Goal: Information Seeking & Learning: Stay updated

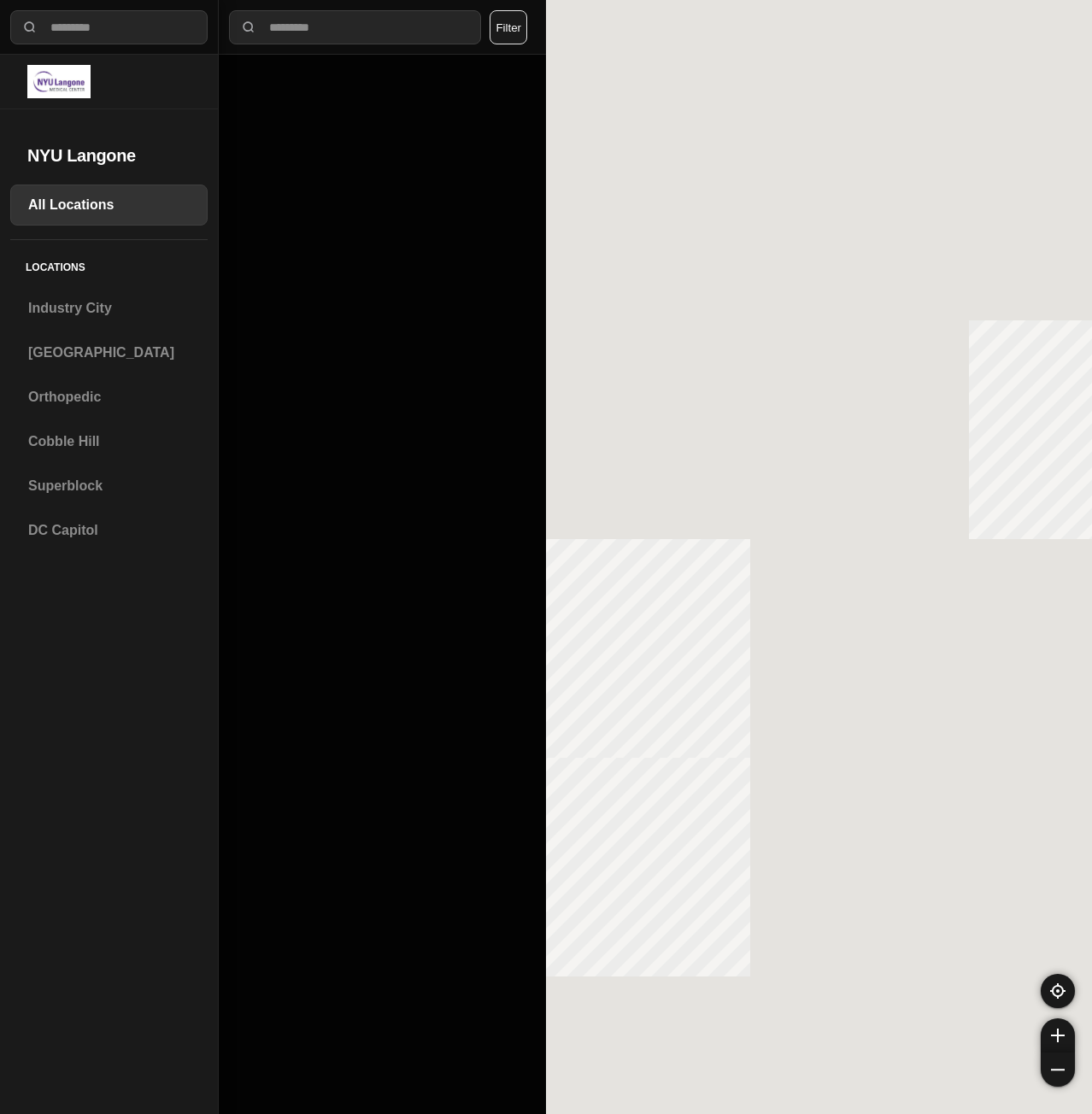
select select "*"
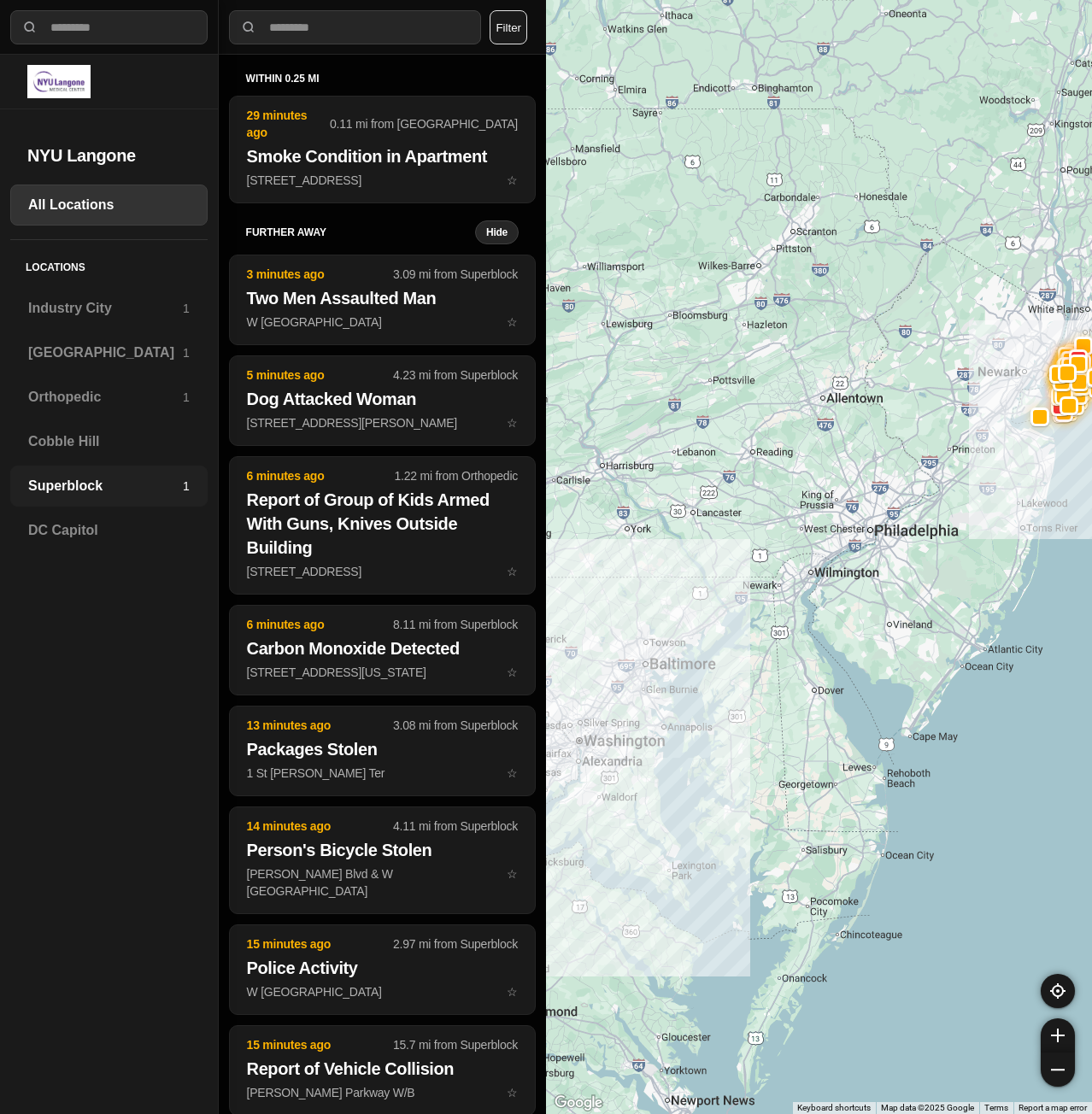
click at [121, 485] on h3 "Superblock" at bounding box center [106, 487] width 154 height 21
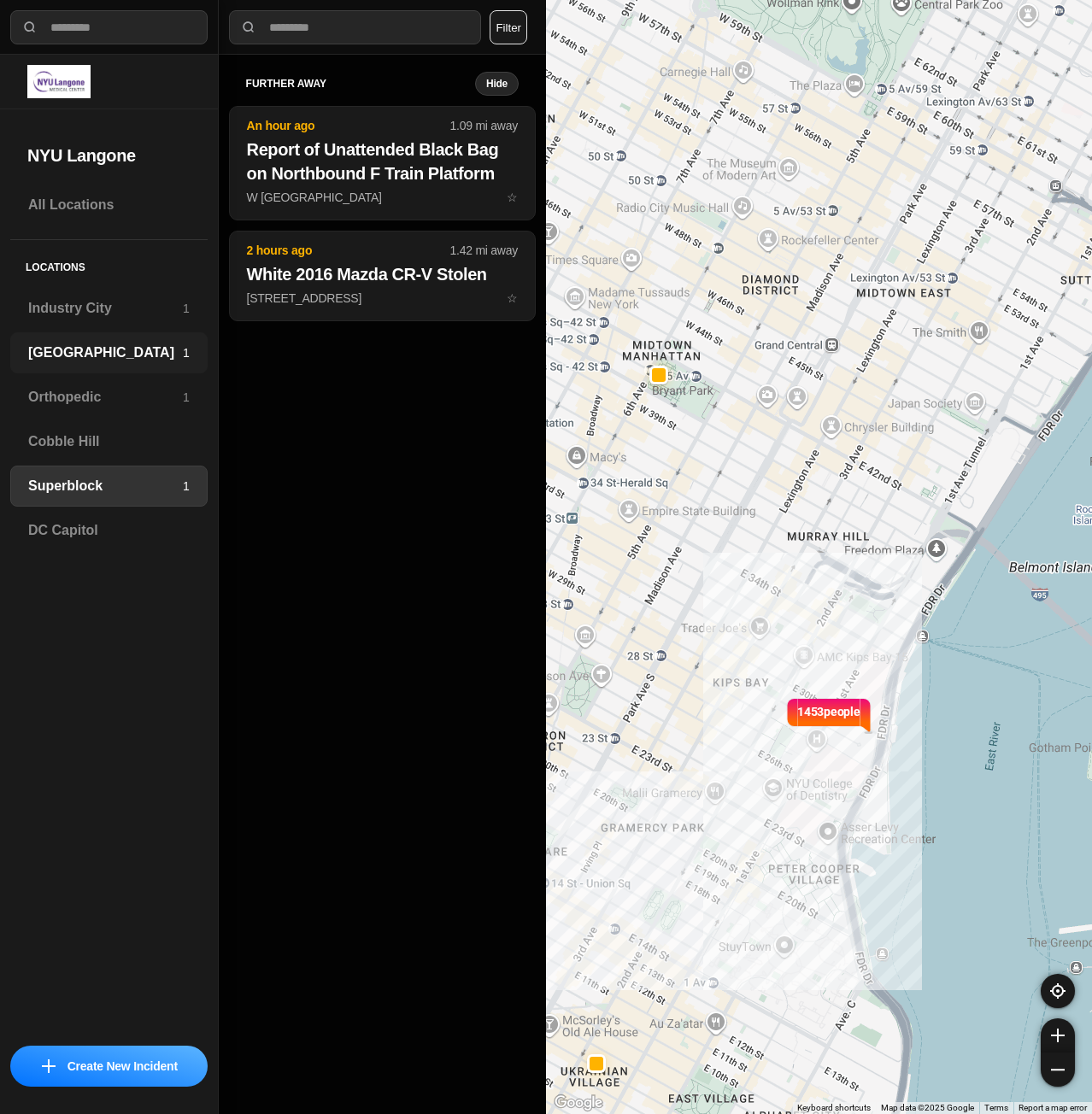
click at [71, 346] on h3 "[GEOGRAPHIC_DATA]" at bounding box center [106, 354] width 154 height 21
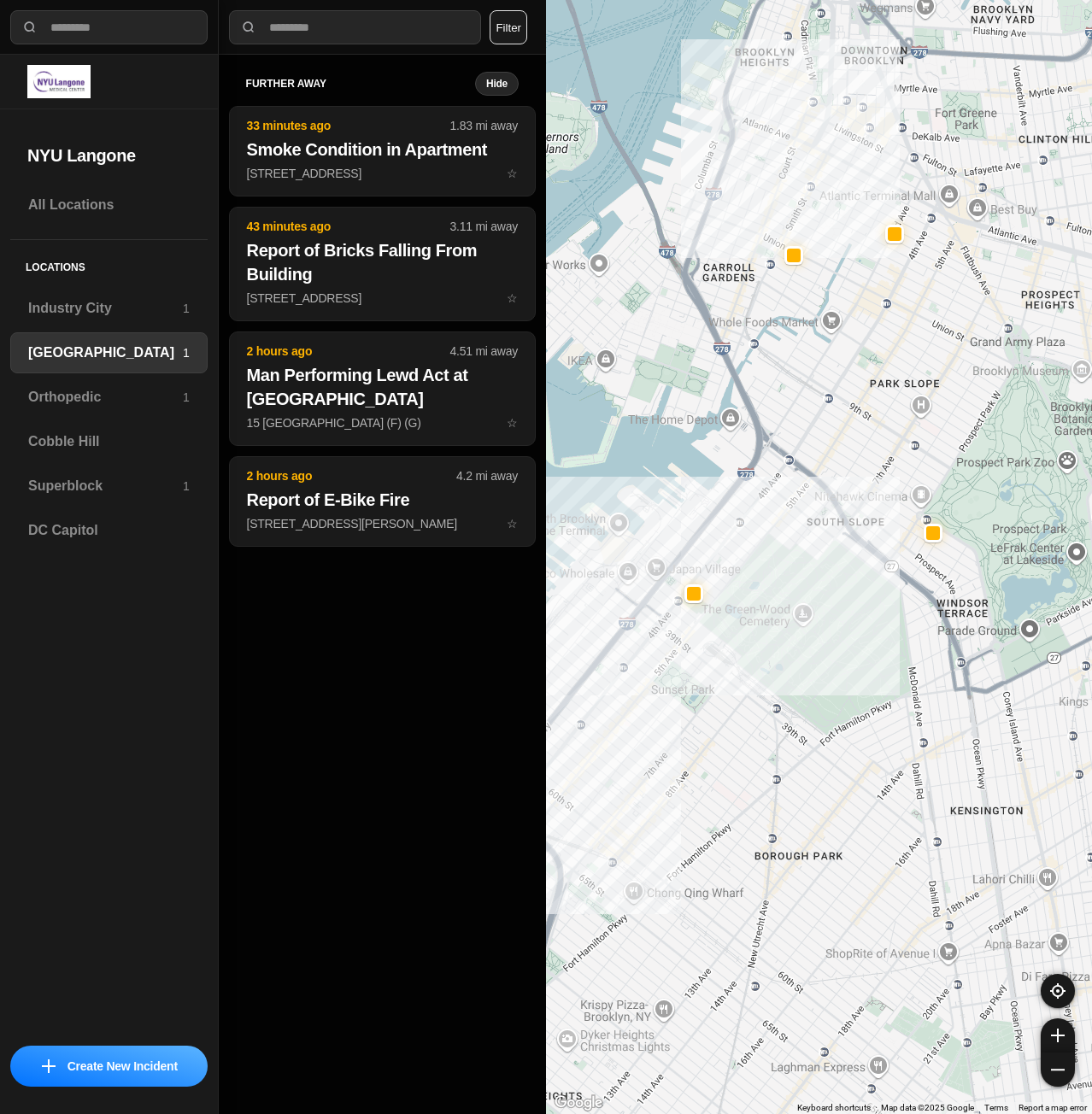
drag, startPoint x: 932, startPoint y: 296, endPoint x: 947, endPoint y: 459, distance: 163.7
click at [947, 464] on div "421 people" at bounding box center [819, 557] width 546 height 1114
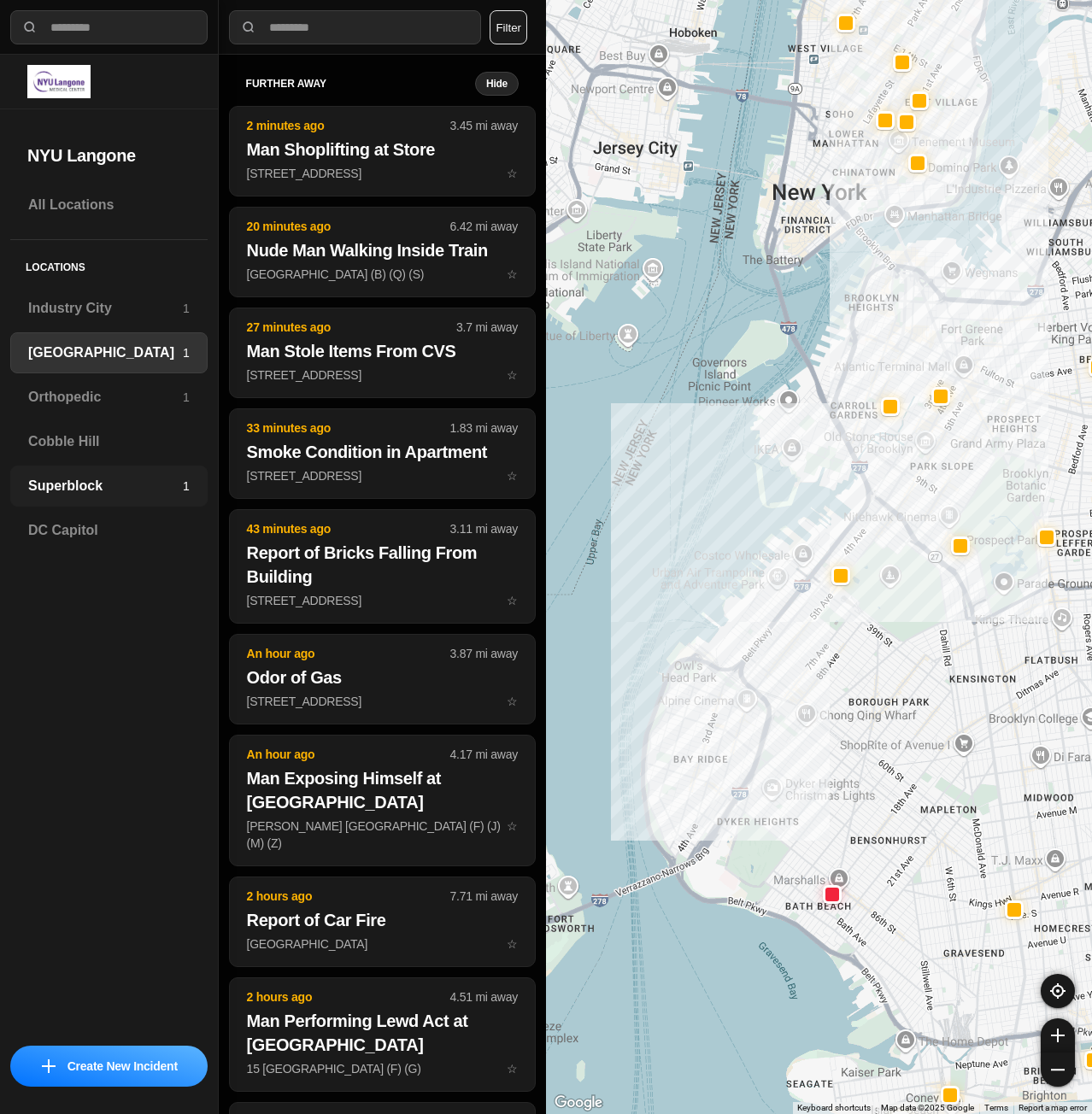
click at [92, 487] on h3 "Superblock" at bounding box center [106, 487] width 154 height 21
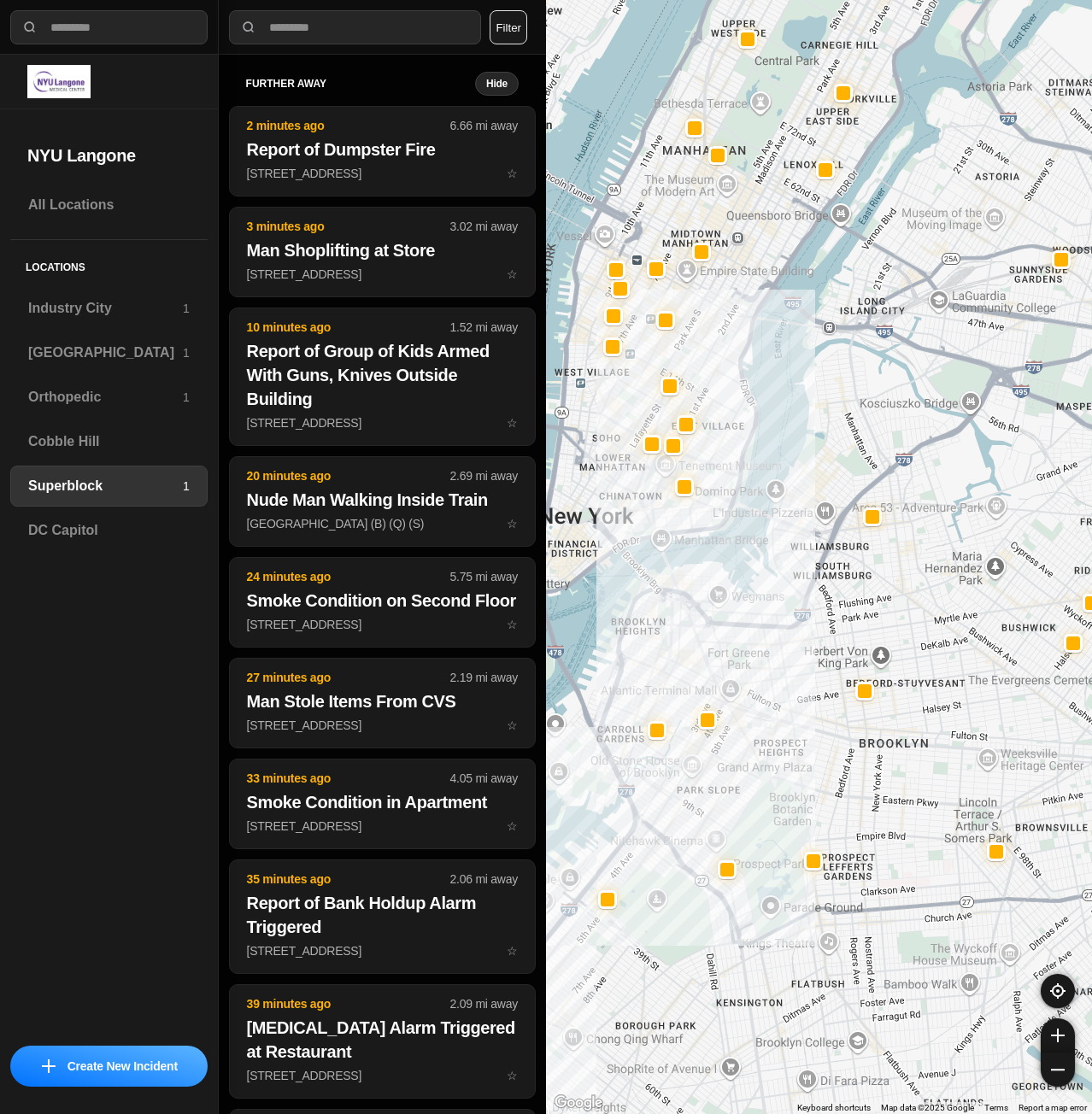
drag, startPoint x: 913, startPoint y: 435, endPoint x: 1026, endPoint y: 510, distance: 135.6
click at [1026, 510] on div at bounding box center [819, 557] width 546 height 1114
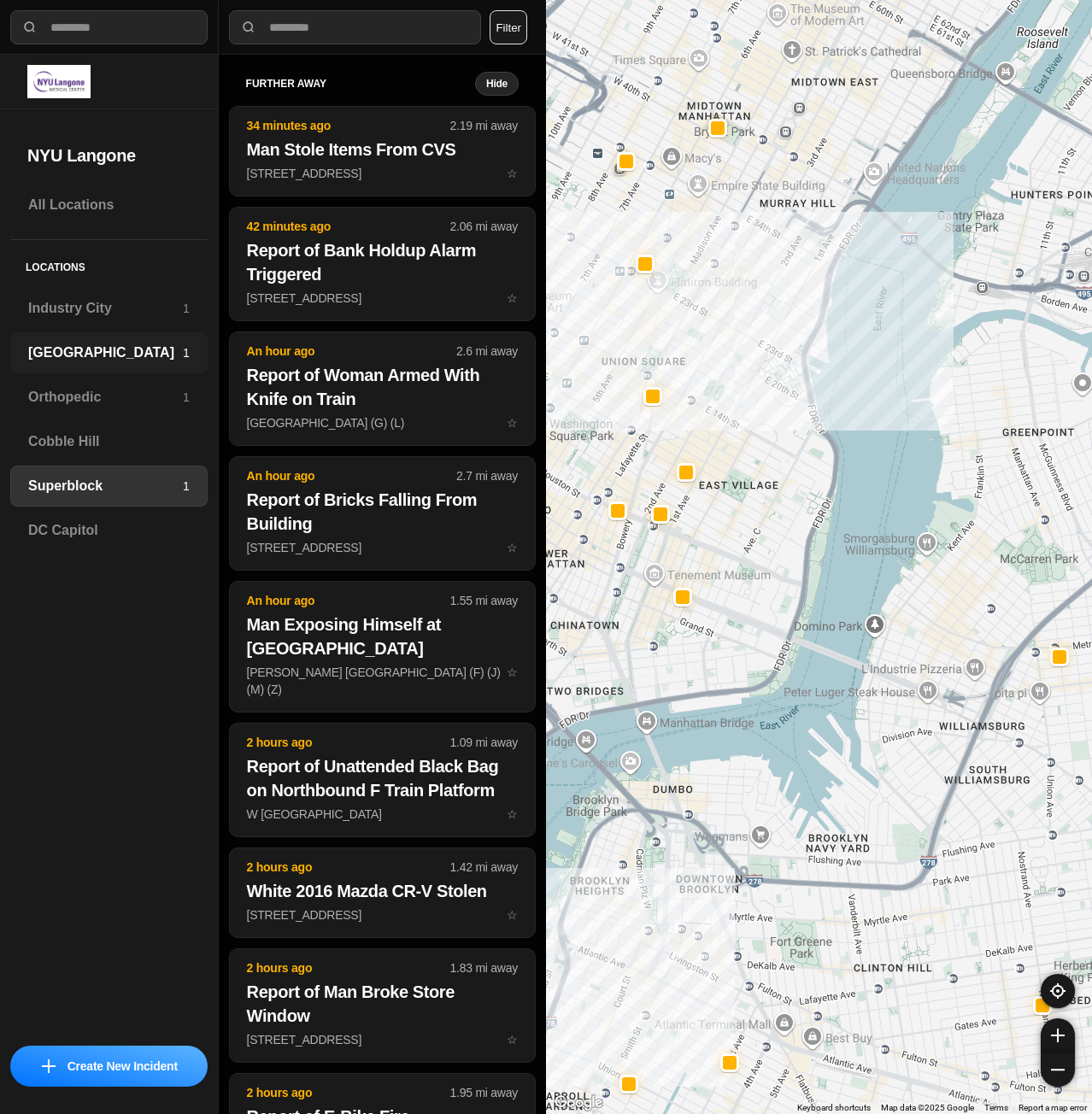
click at [77, 353] on h3 "[GEOGRAPHIC_DATA]" at bounding box center [106, 354] width 154 height 21
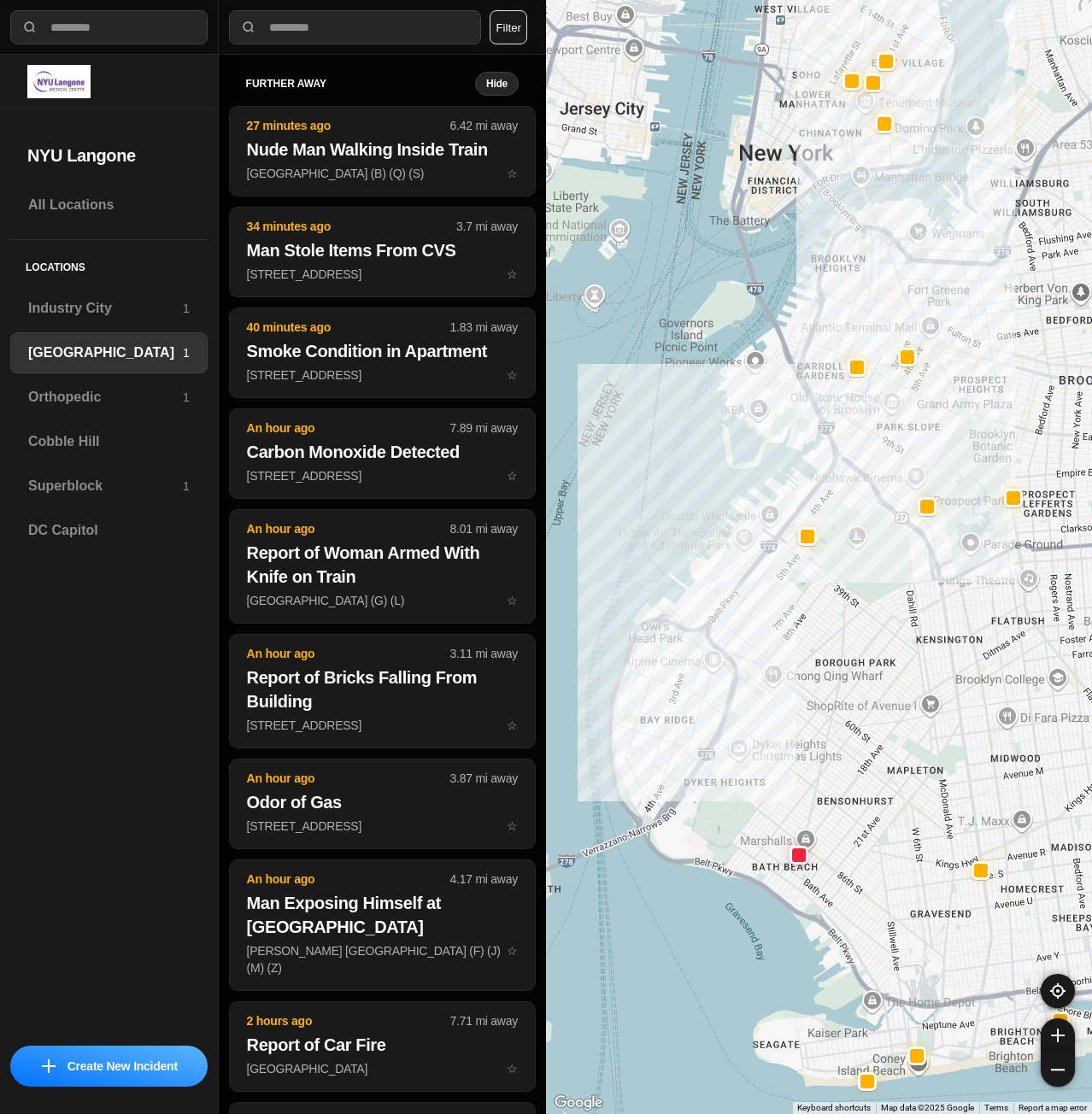
drag, startPoint x: 893, startPoint y: 594, endPoint x: 849, endPoint y: 625, distance: 53.8
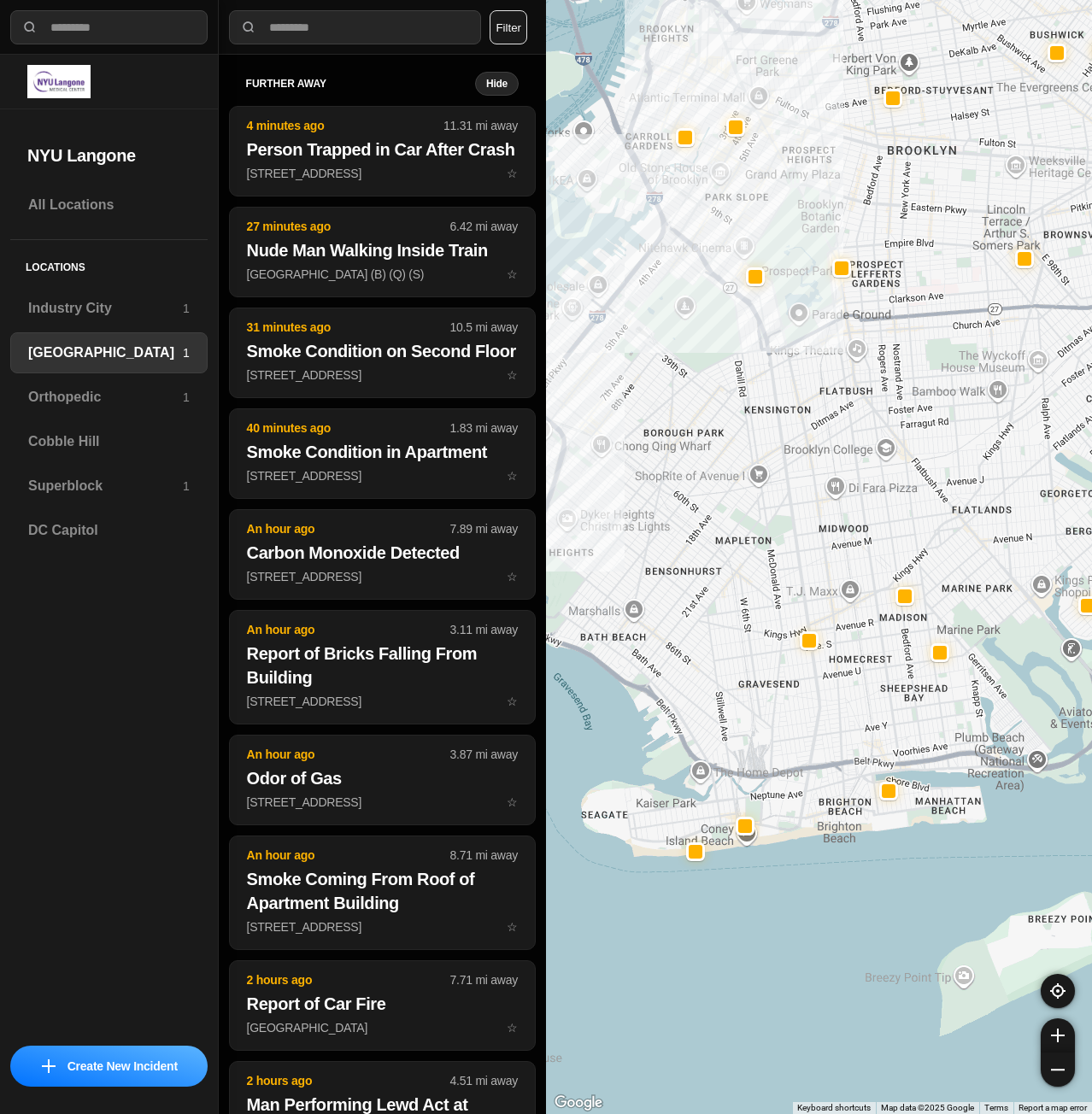
drag, startPoint x: 888, startPoint y: 841, endPoint x: 1006, endPoint y: 824, distance: 119.2
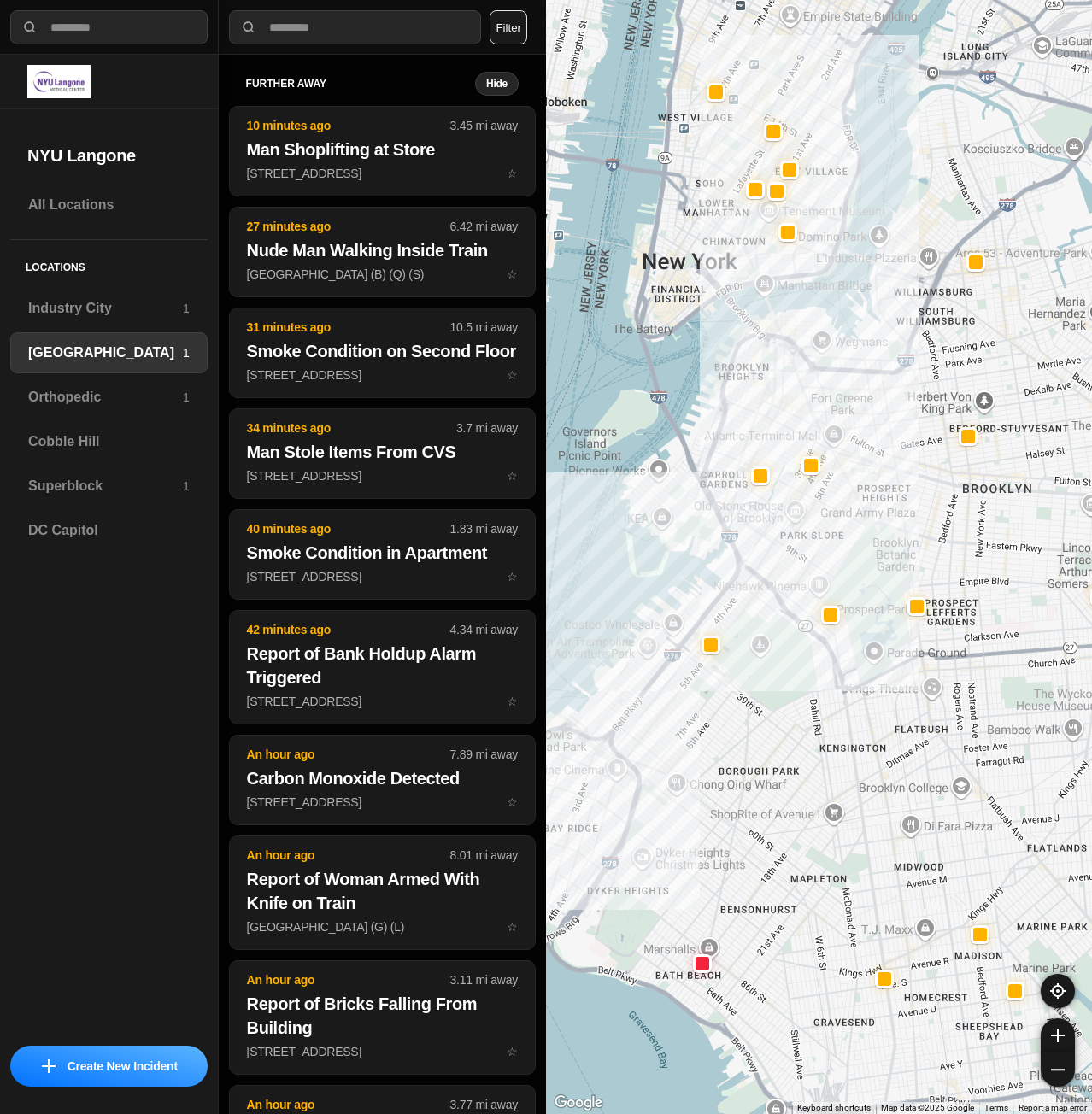
drag, startPoint x: 695, startPoint y: 259, endPoint x: 834, endPoint y: 398, distance: 196.6
click at [834, 398] on div at bounding box center [819, 557] width 546 height 1114
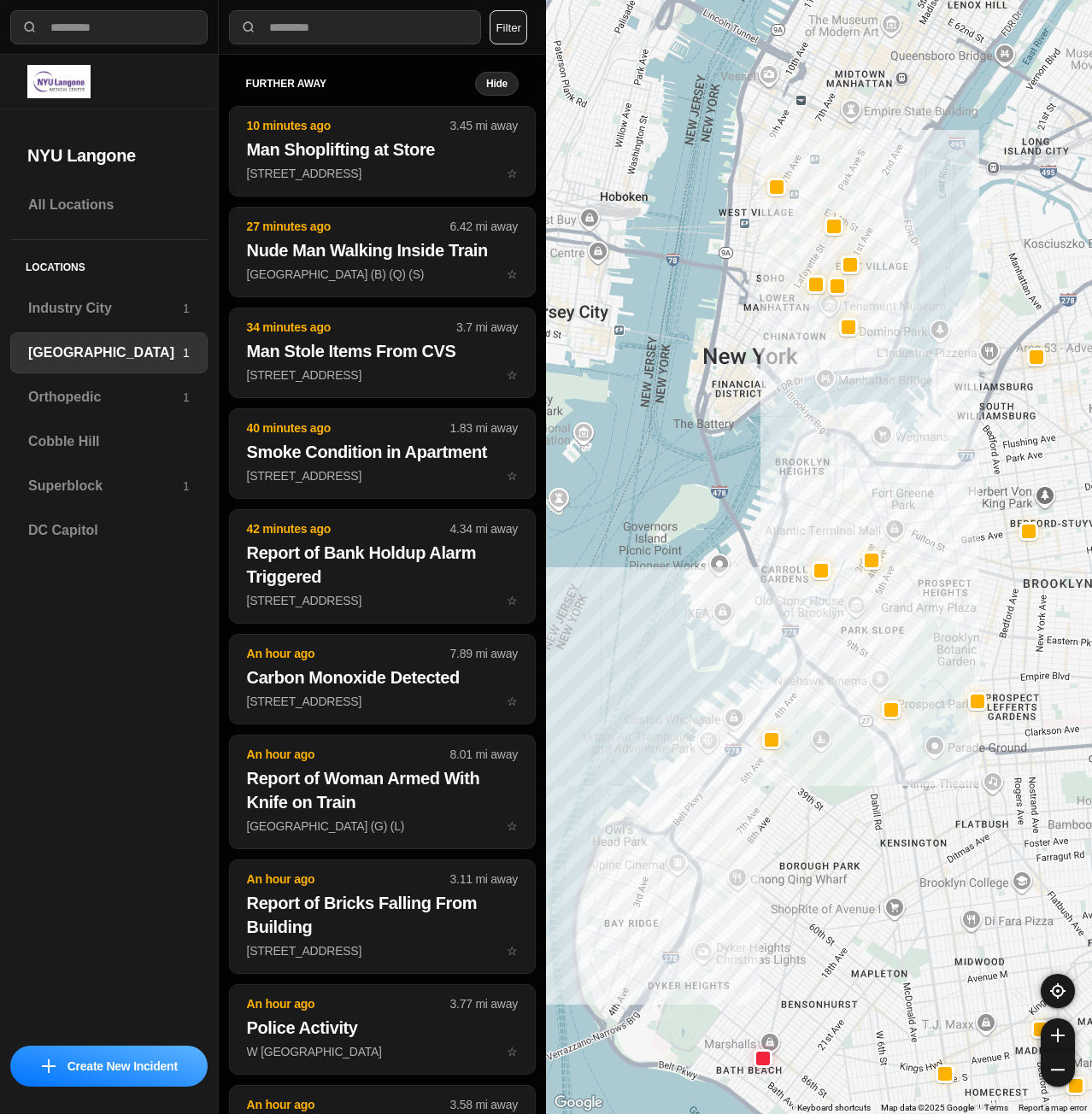
drag, startPoint x: 833, startPoint y: 370, endPoint x: 878, endPoint y: 429, distance: 74.2
click at [878, 429] on div at bounding box center [819, 557] width 546 height 1114
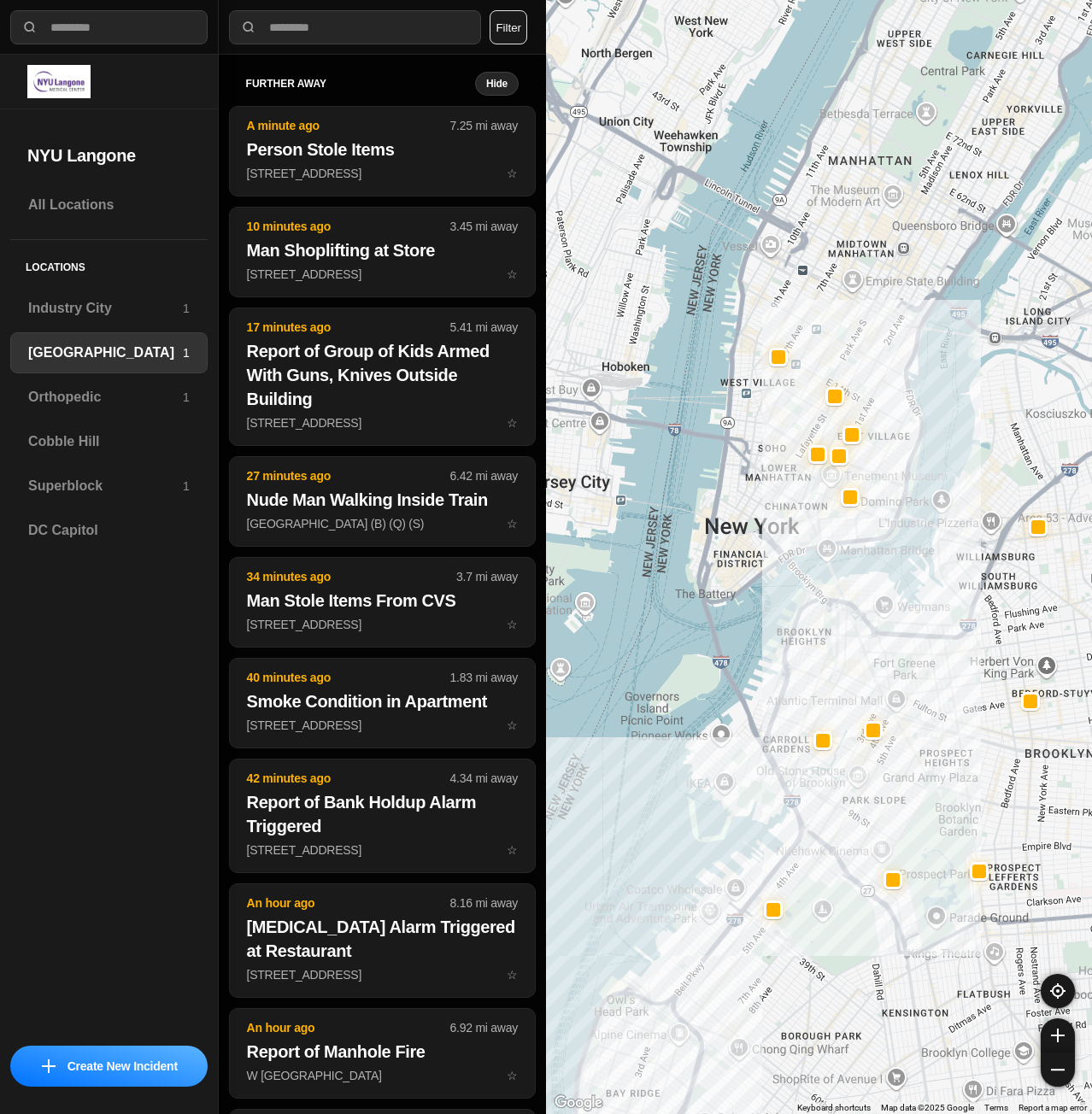
drag, startPoint x: 874, startPoint y: 434, endPoint x: 865, endPoint y: 568, distance: 134.3
click at [865, 568] on div at bounding box center [819, 557] width 546 height 1114
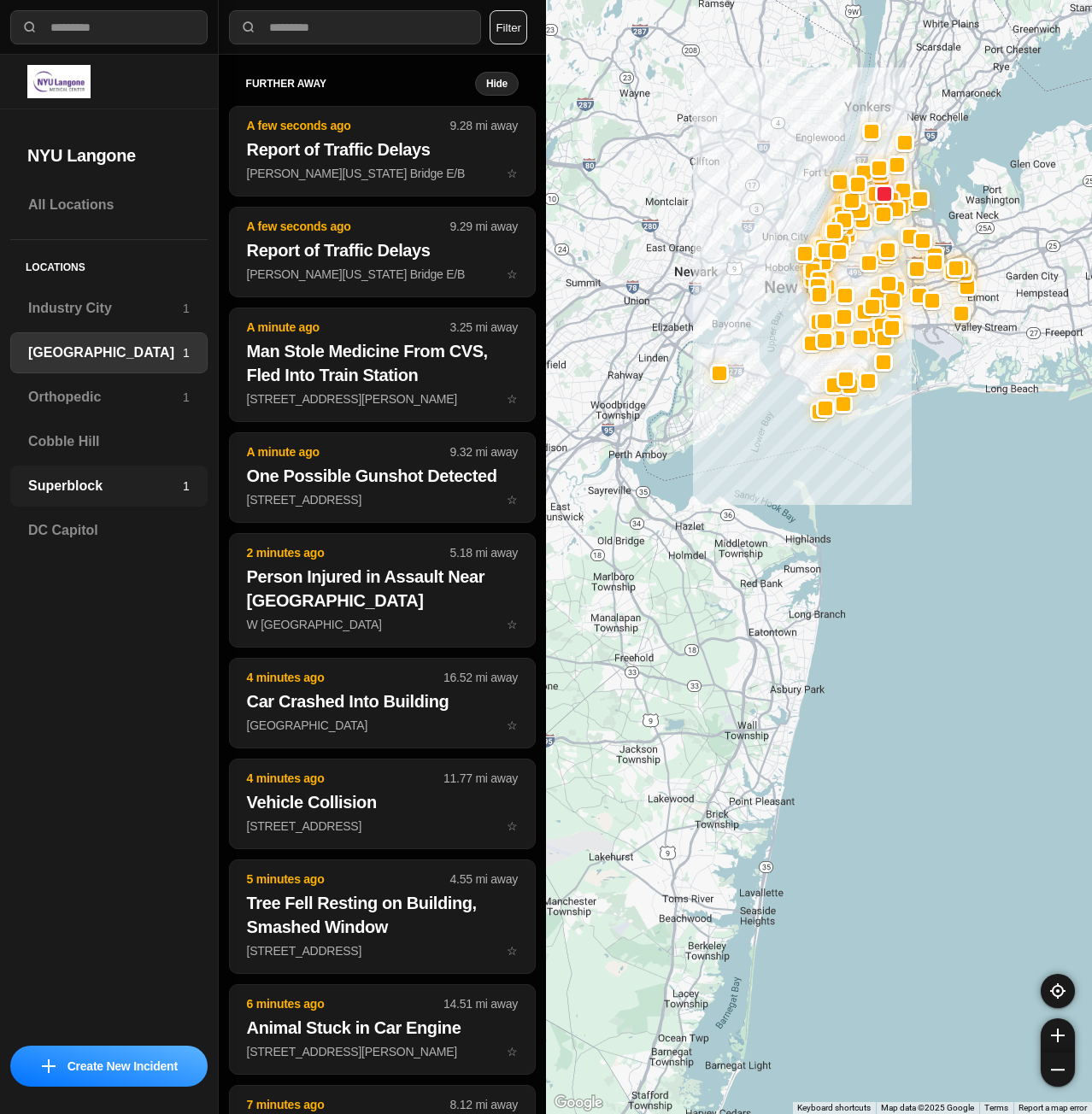
click at [92, 494] on h3 "Superblock" at bounding box center [106, 487] width 154 height 21
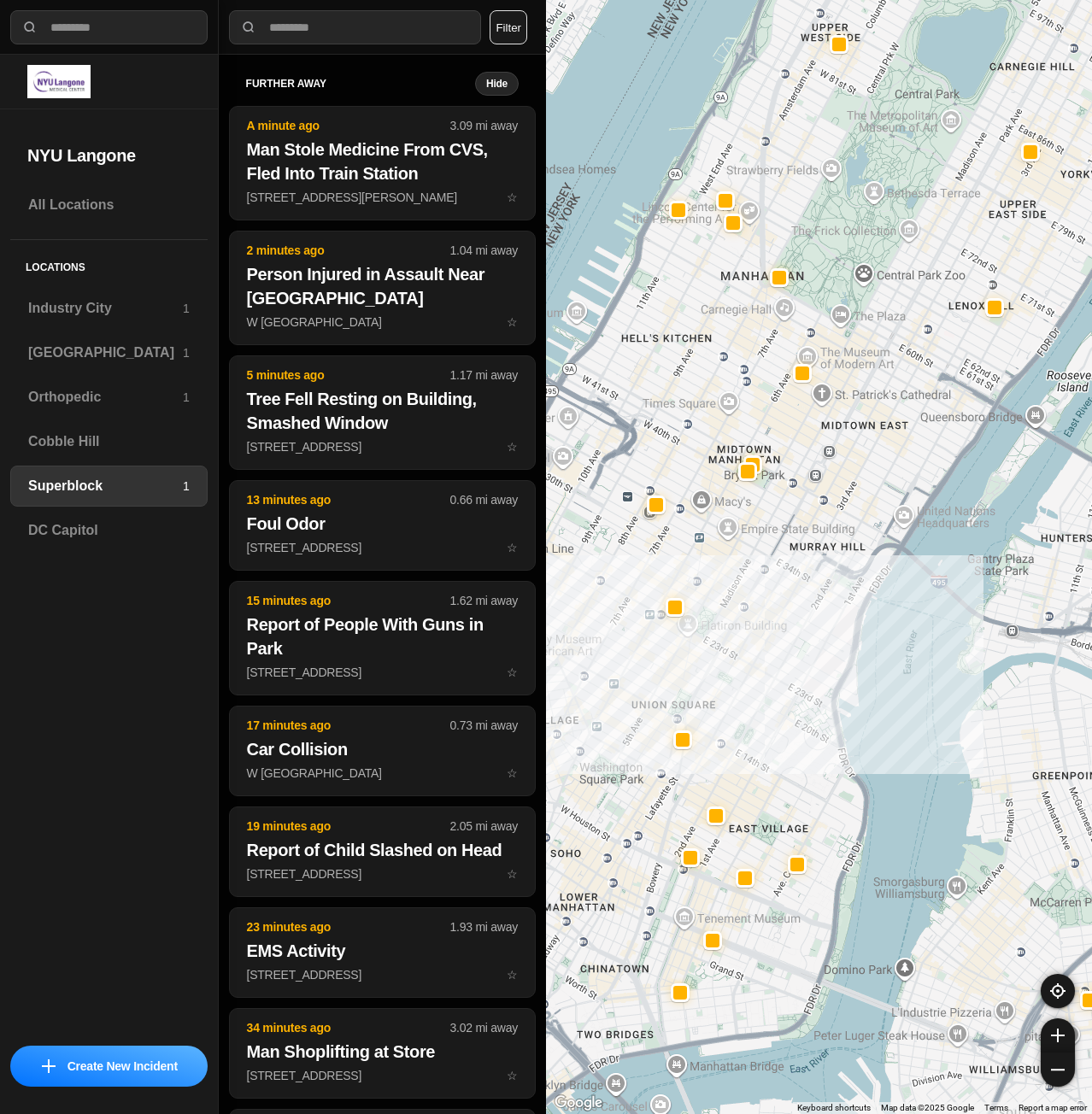
drag, startPoint x: 651, startPoint y: 641, endPoint x: 743, endPoint y: 597, distance: 102.0
click at [743, 597] on div at bounding box center [819, 557] width 546 height 1114
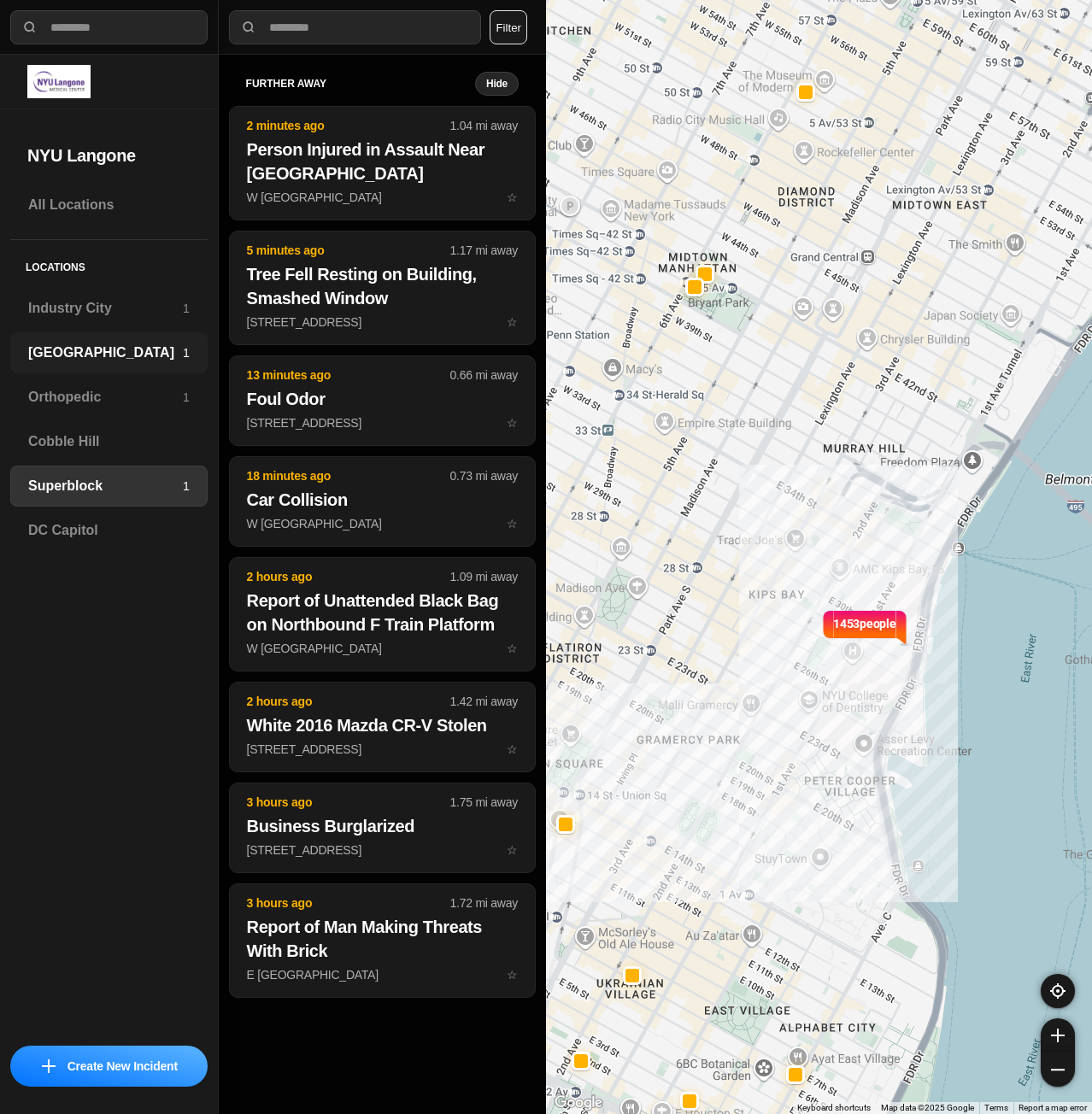
click at [116, 336] on div "Brooklyn 1" at bounding box center [109, 353] width 197 height 41
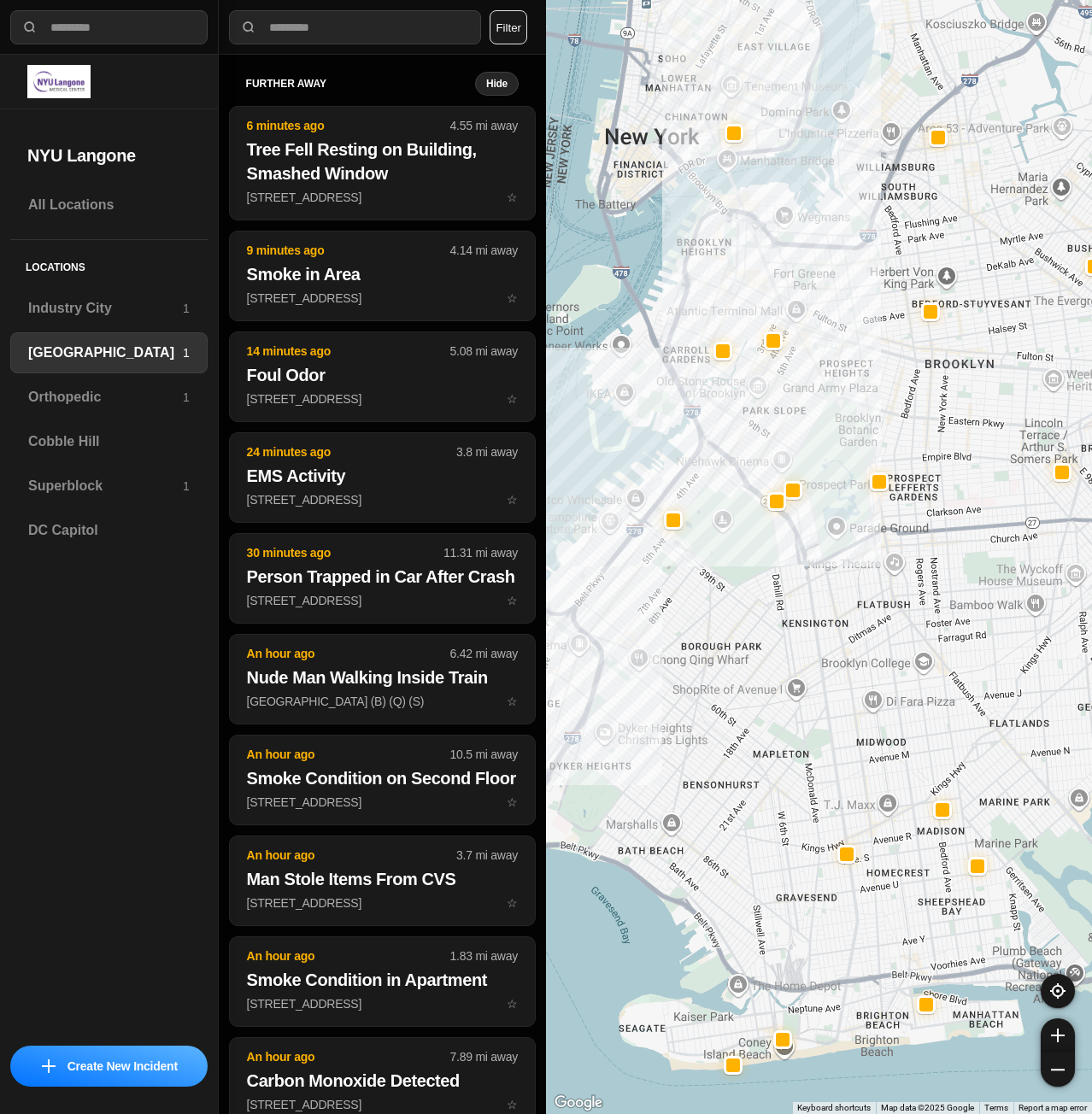
drag, startPoint x: 776, startPoint y: 543, endPoint x: 877, endPoint y: 694, distance: 181.7
click at [877, 694] on div at bounding box center [819, 557] width 546 height 1114
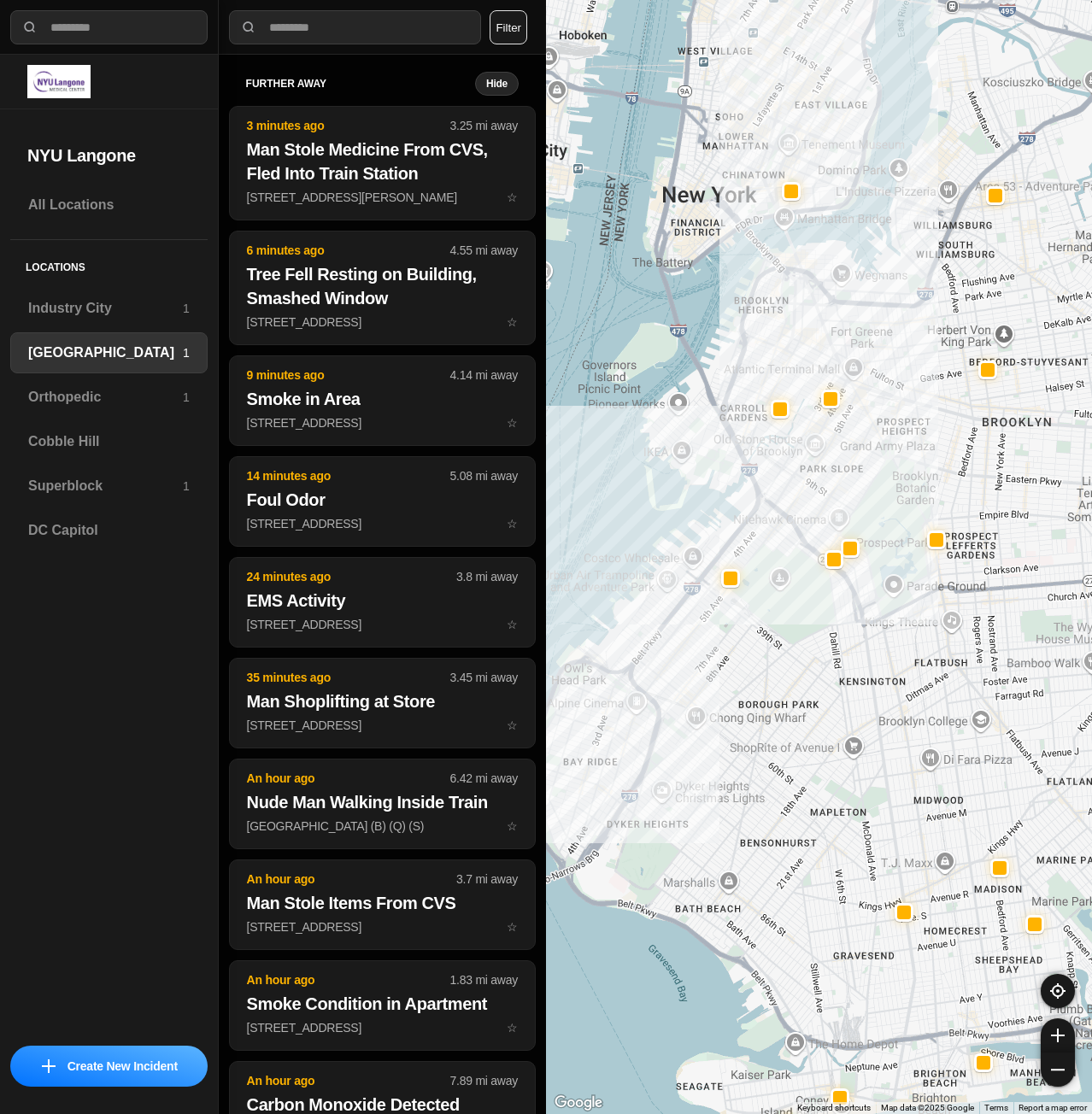
drag, startPoint x: 873, startPoint y: 335, endPoint x: 853, endPoint y: 654, distance: 319.6
click at [853, 654] on div at bounding box center [819, 557] width 546 height 1114
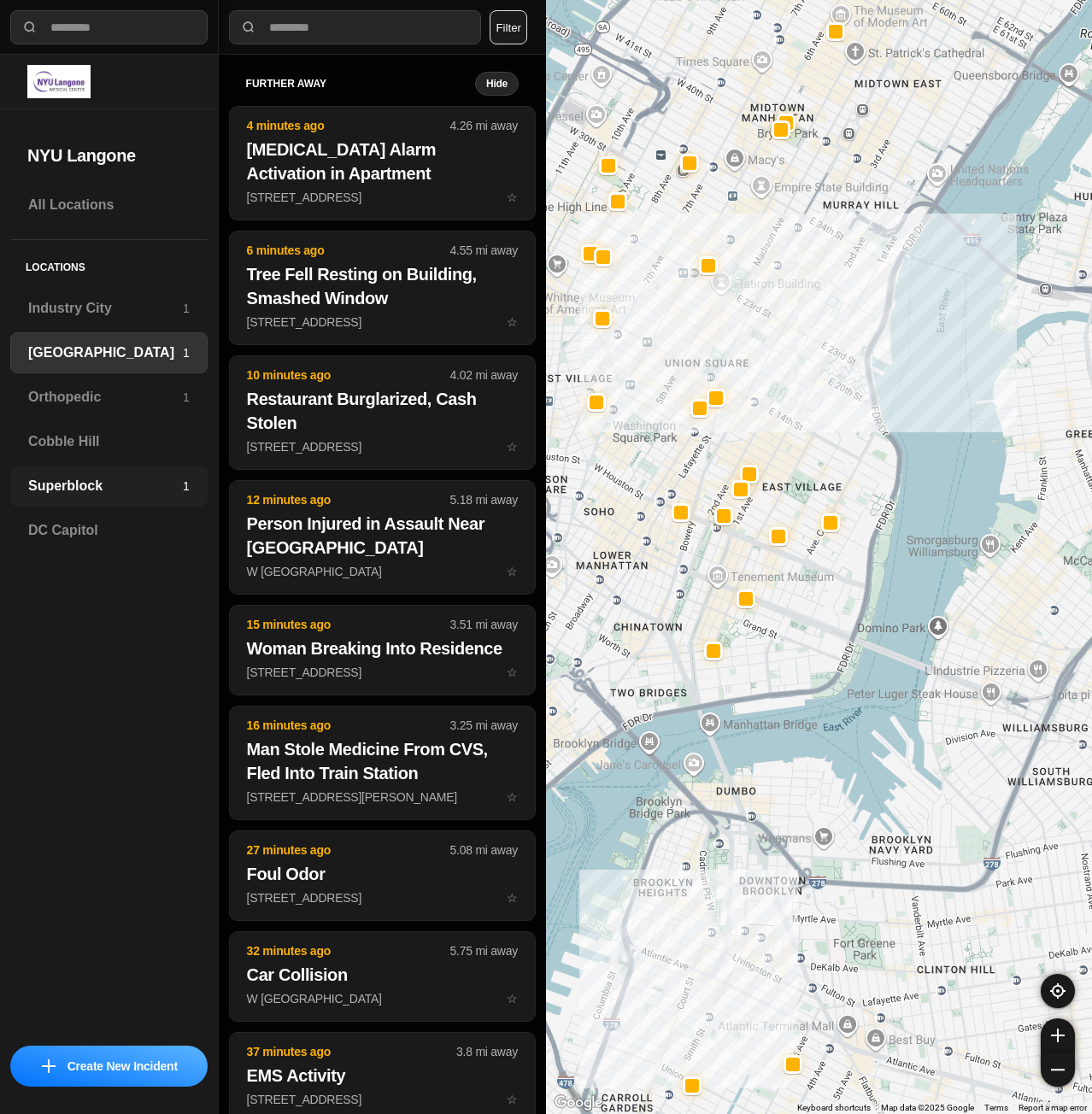
click at [66, 473] on div "Superblock 1" at bounding box center [109, 486] width 197 height 41
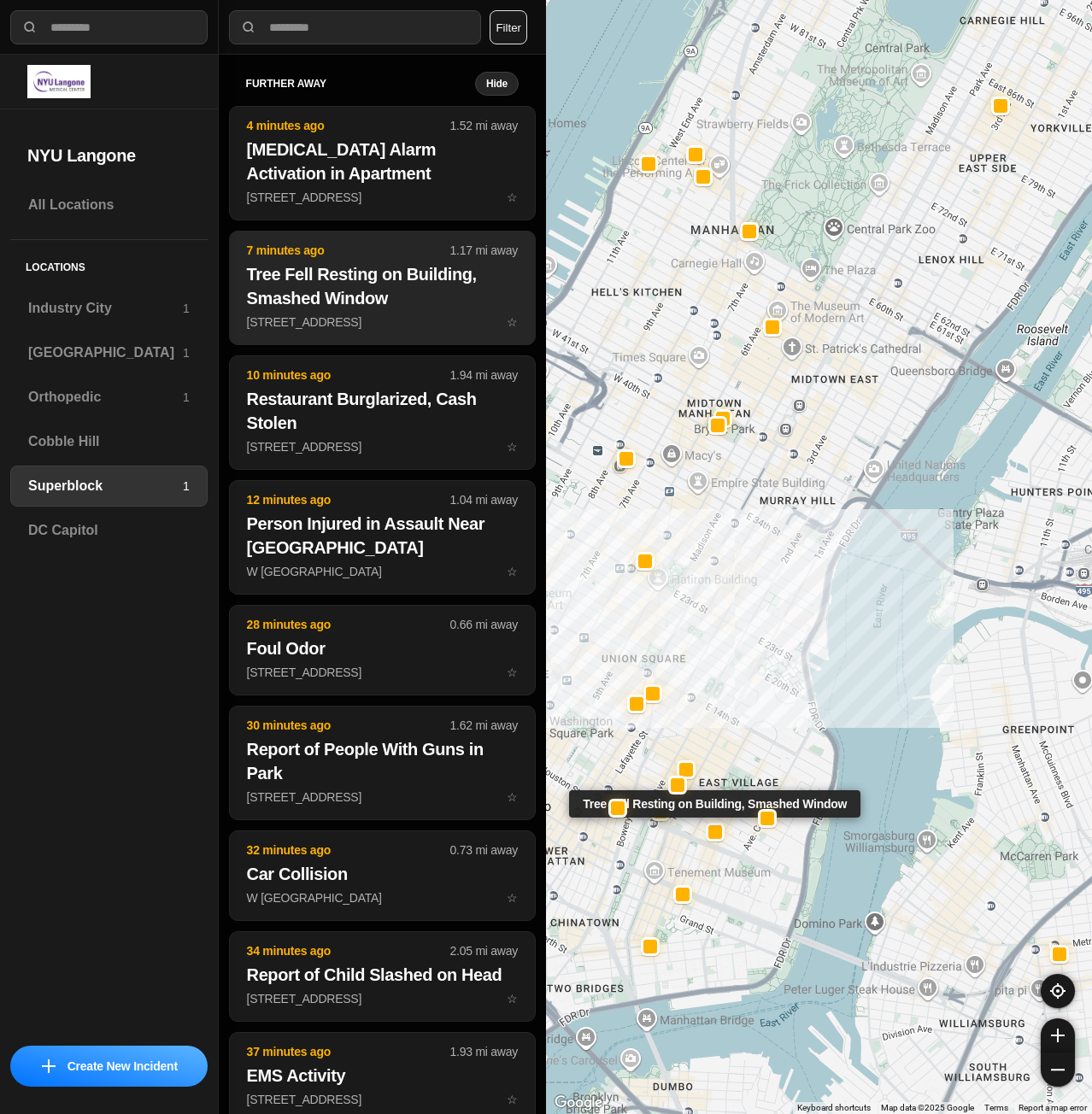
click at [364, 294] on h2 "Tree Fell Resting on Building, Smashed Window" at bounding box center [382, 286] width 271 height 48
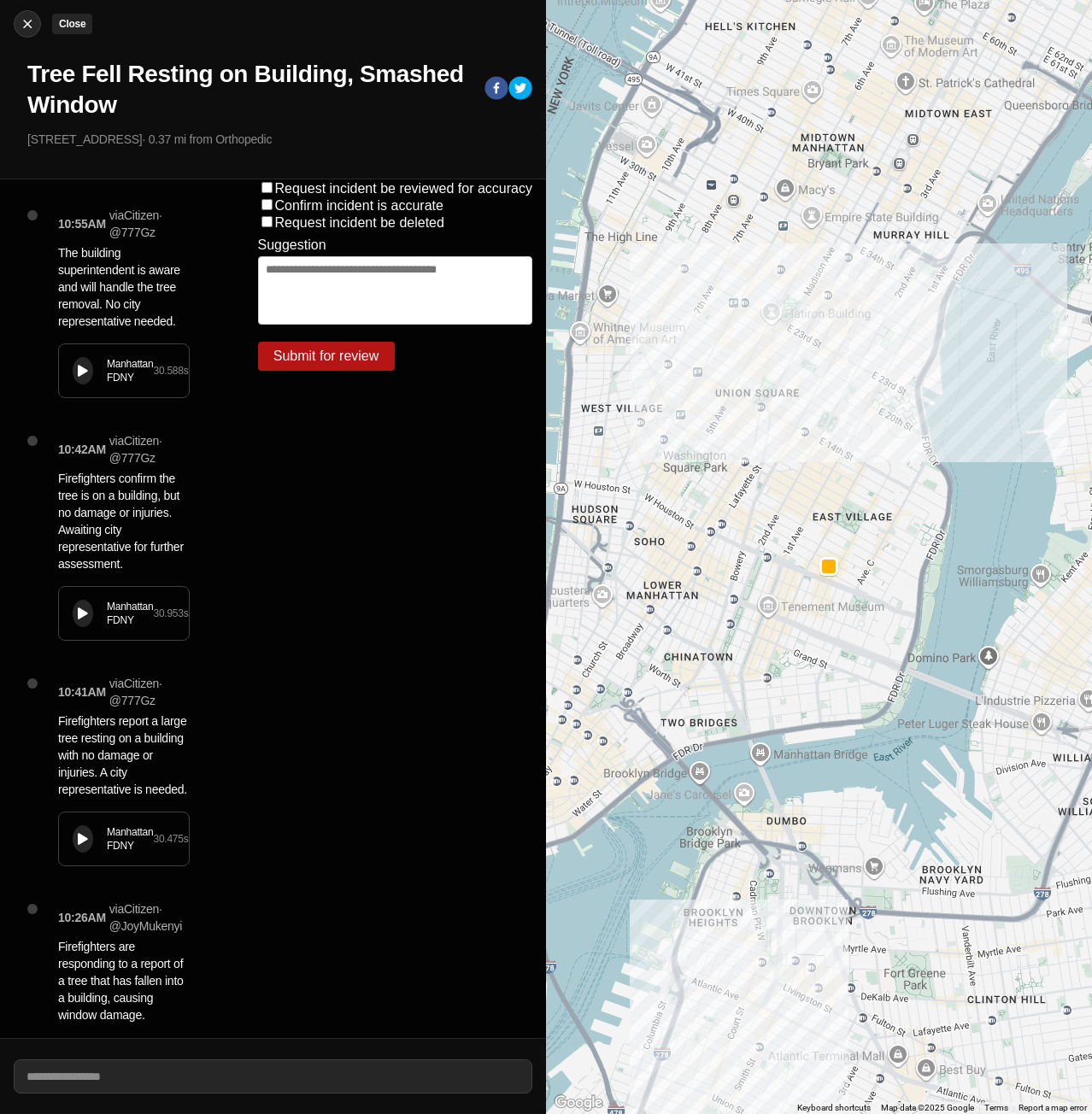
click at [24, 26] on img at bounding box center [28, 24] width 17 height 17
select select "*"
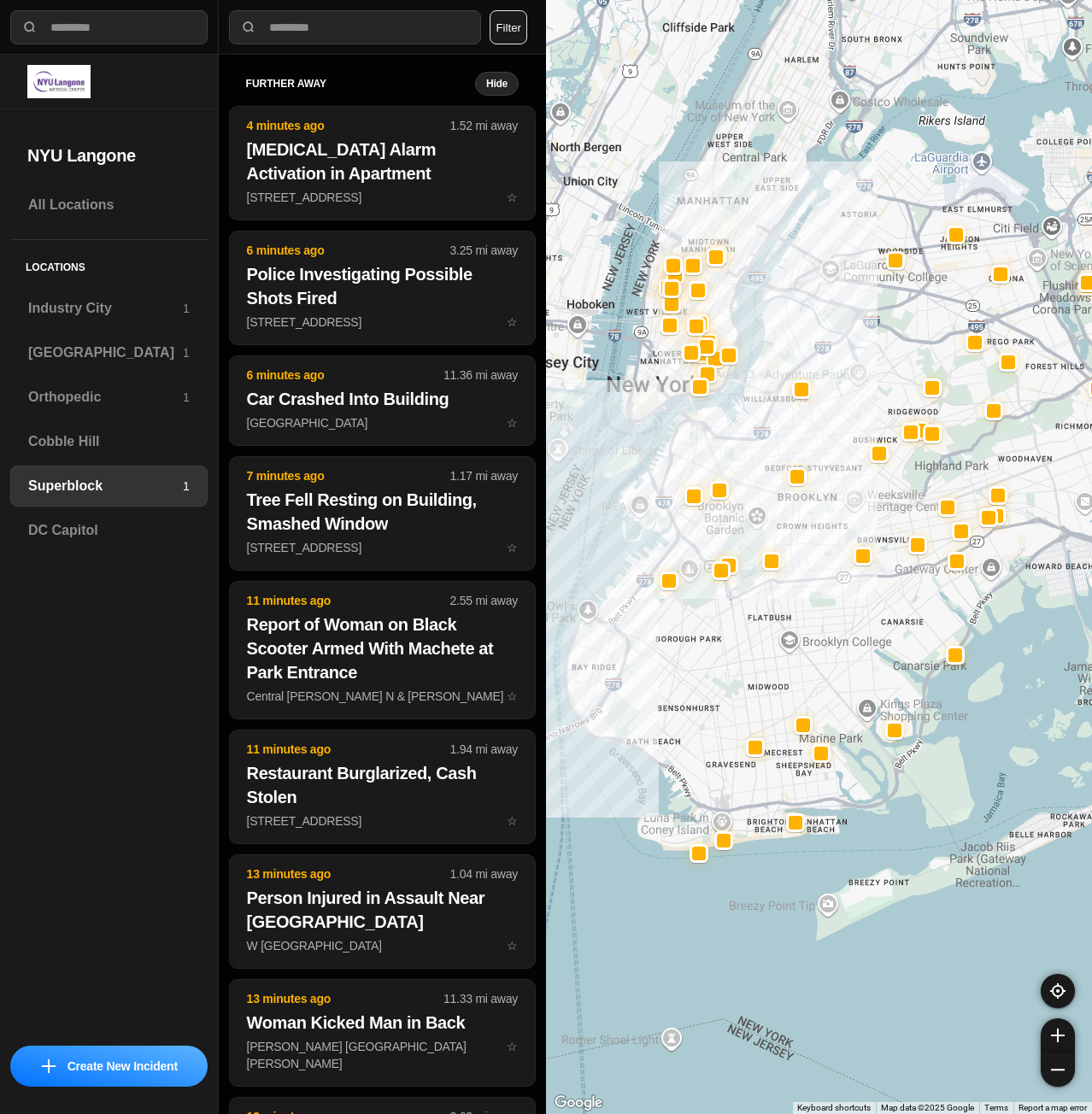
drag, startPoint x: 712, startPoint y: 423, endPoint x: 750, endPoint y: 592, distance: 173.2
click at [750, 592] on div at bounding box center [819, 557] width 546 height 1114
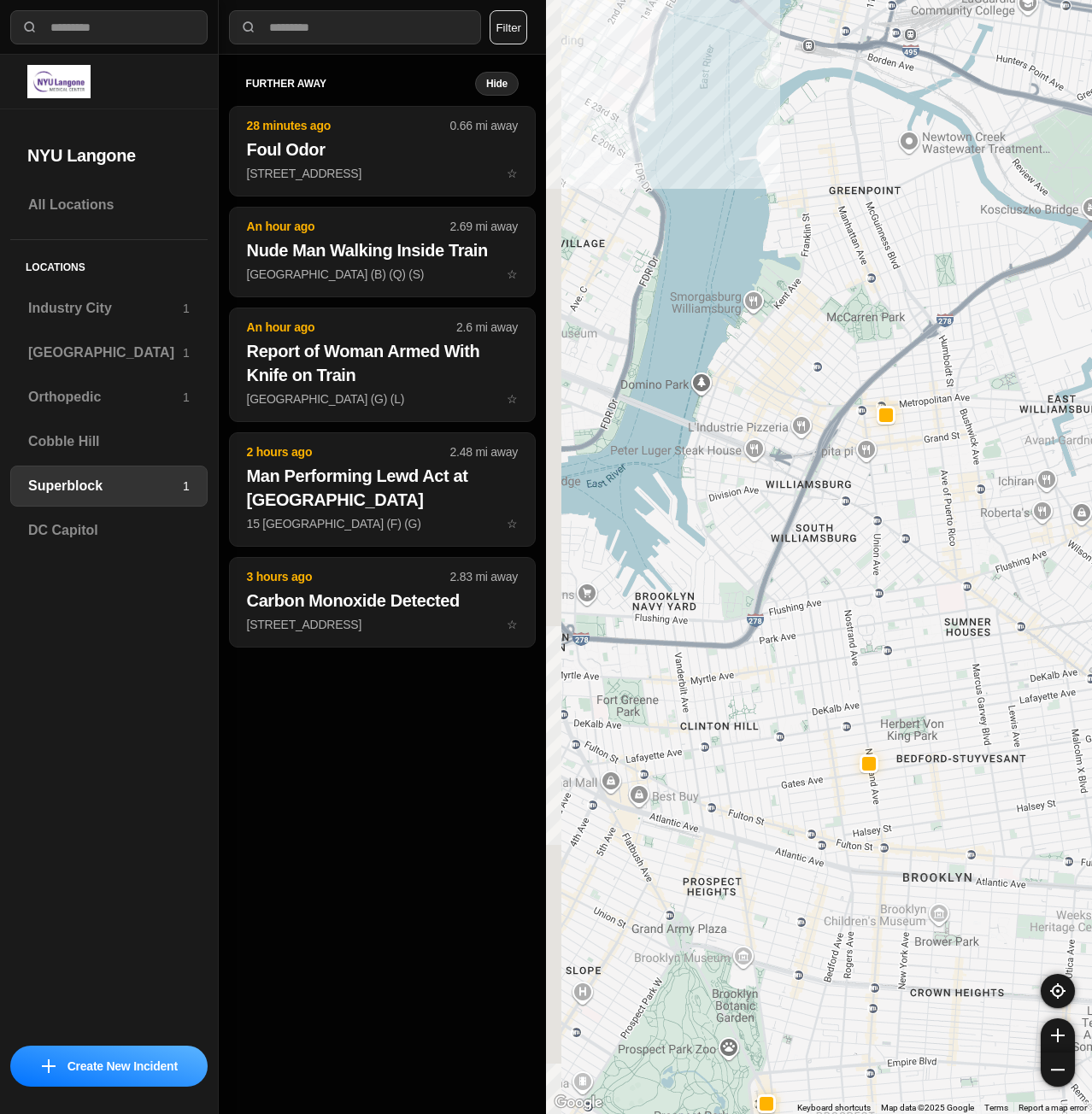
drag, startPoint x: 724, startPoint y: 365, endPoint x: 939, endPoint y: 433, distance: 225.5
click at [939, 433] on div at bounding box center [819, 557] width 546 height 1114
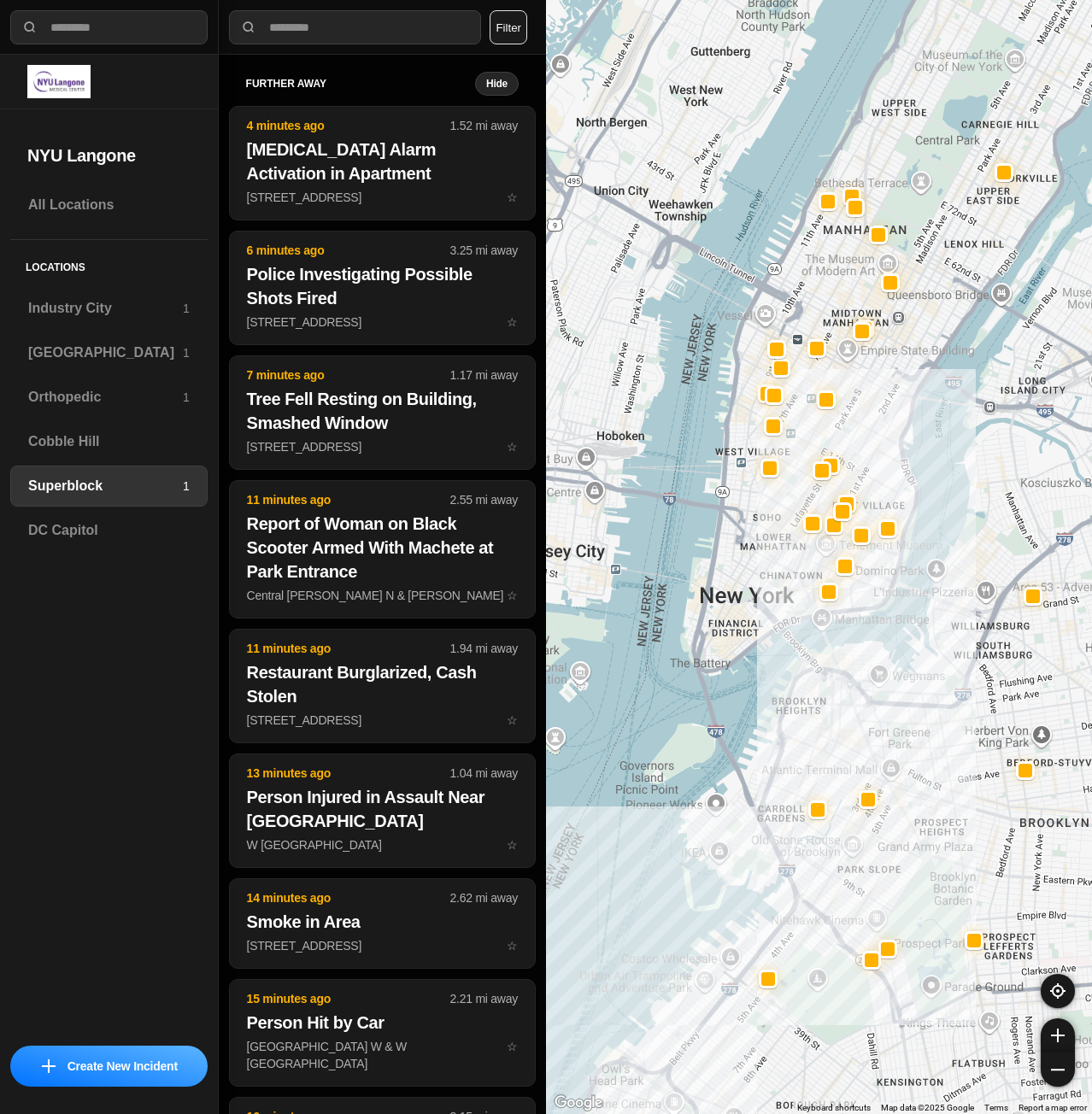
drag, startPoint x: 917, startPoint y: 414, endPoint x: 942, endPoint y: 520, distance: 108.9
click at [942, 520] on div at bounding box center [819, 557] width 546 height 1114
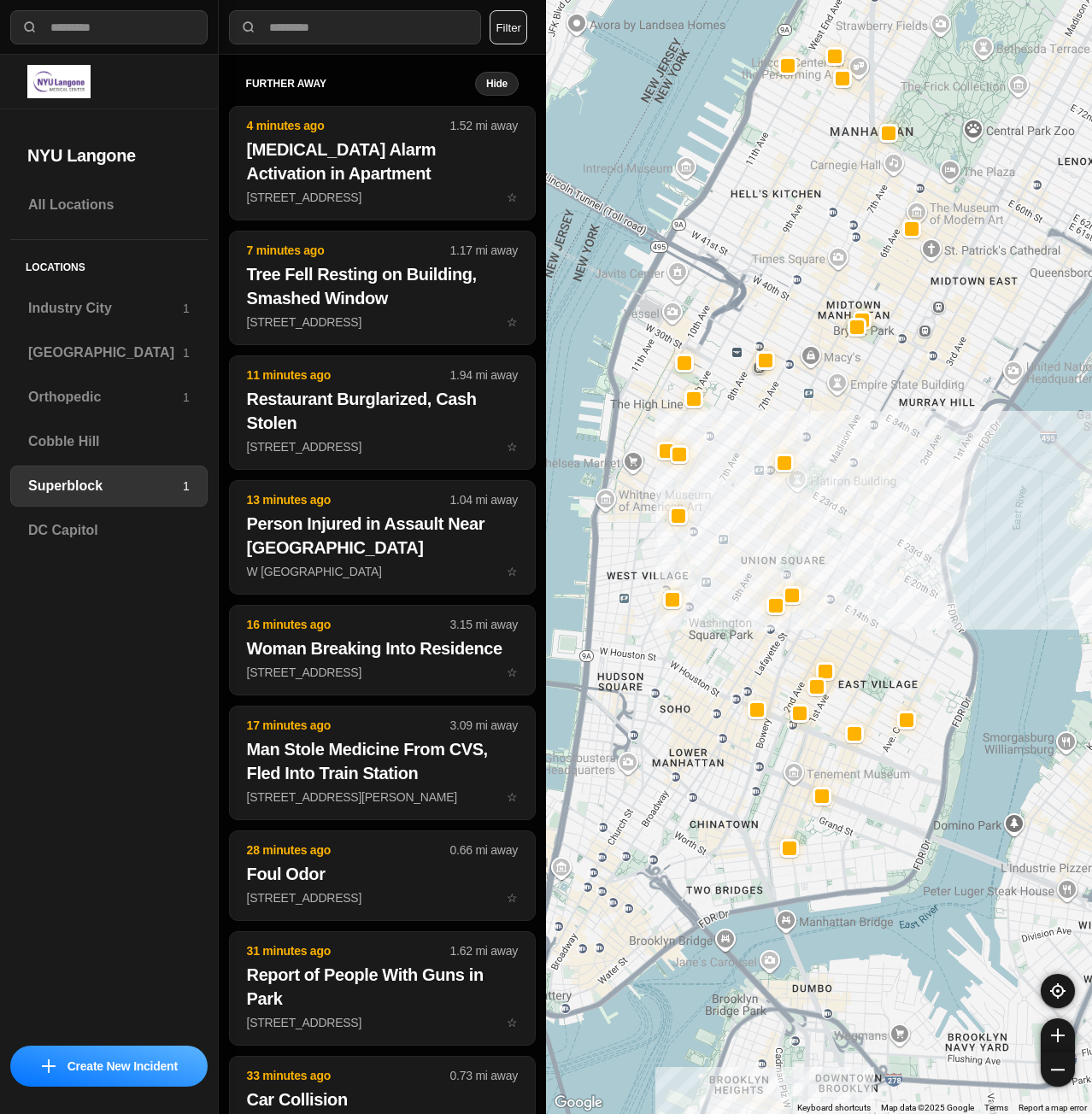
drag, startPoint x: 1029, startPoint y: 605, endPoint x: 959, endPoint y: 584, distance: 73.1
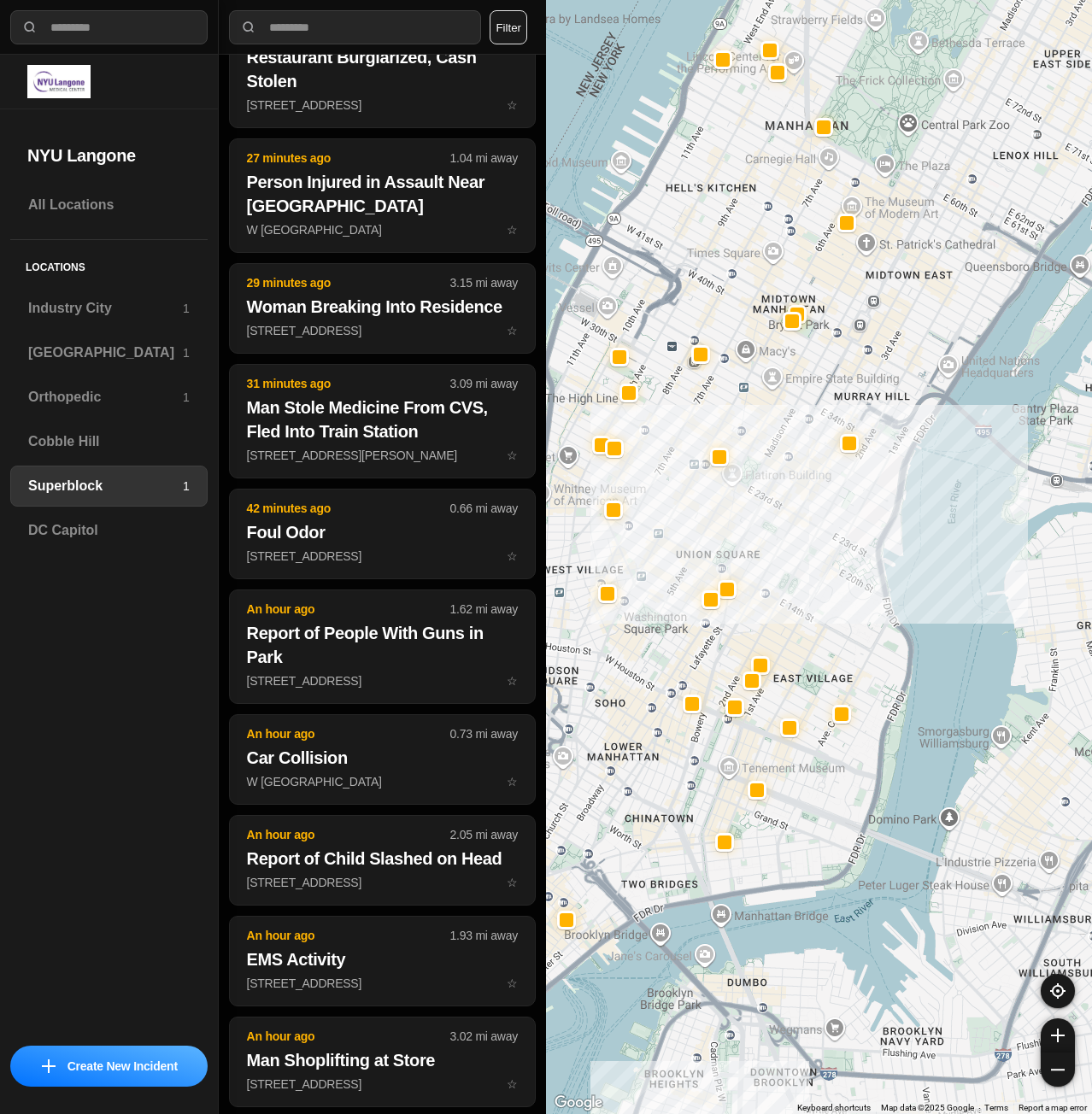
scroll to position [668, 0]
